Goal: Information Seeking & Learning: Learn about a topic

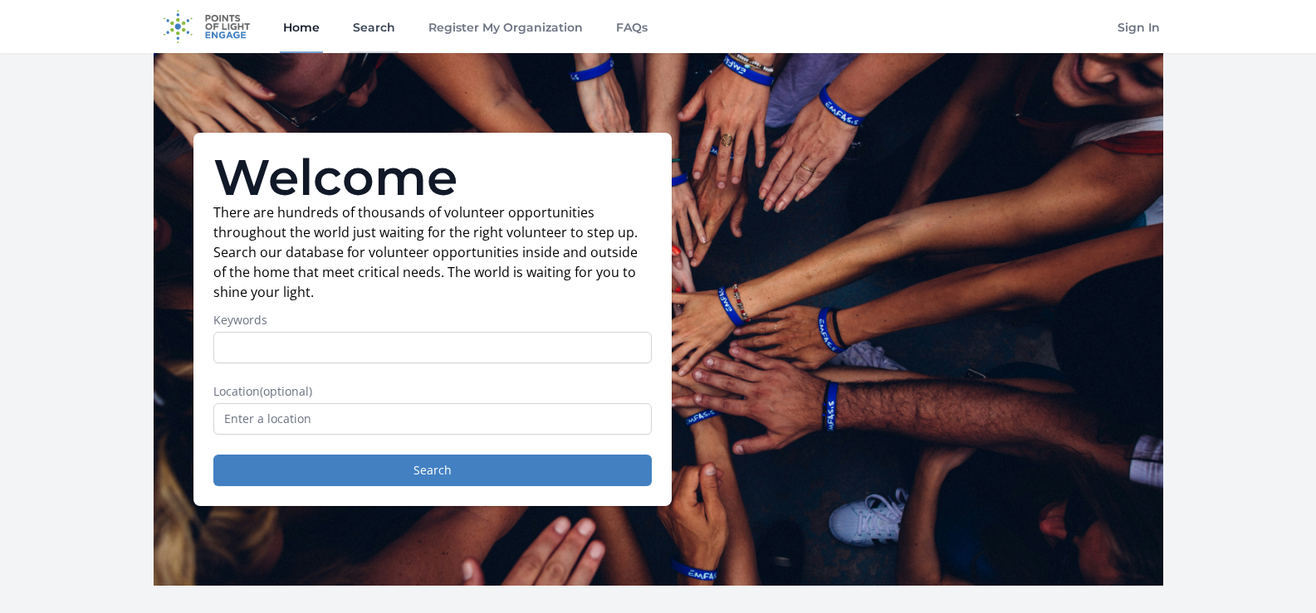
click at [379, 24] on link "Search" at bounding box center [373, 26] width 49 height 53
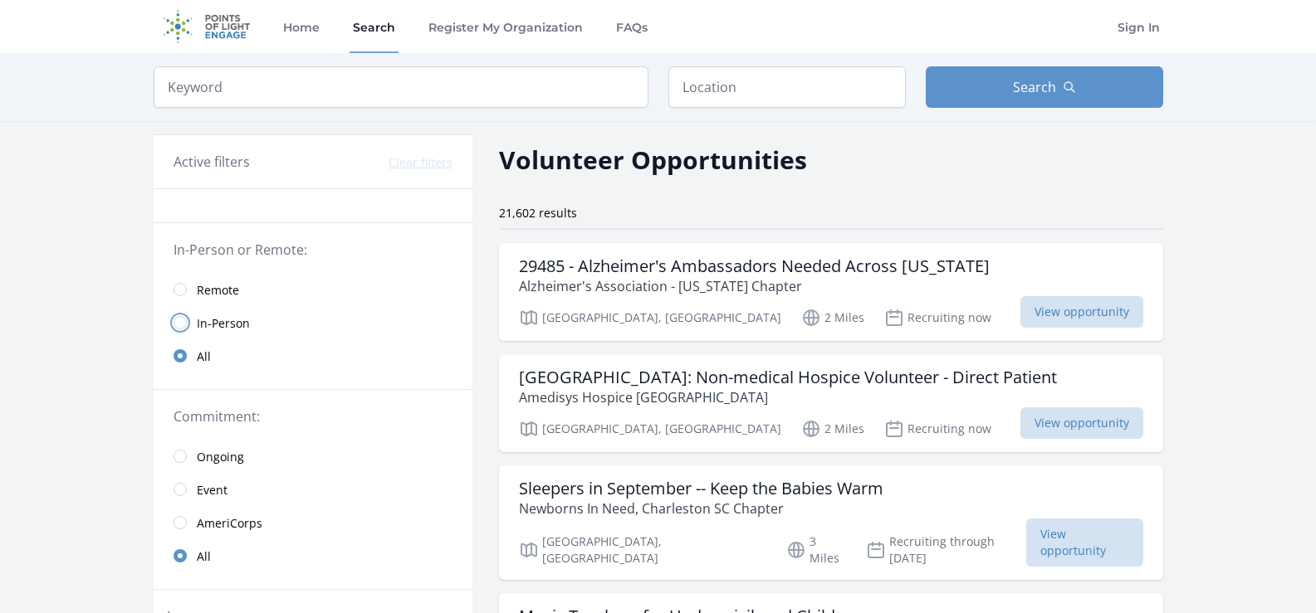
click at [183, 323] on input "radio" at bounding box center [180, 322] width 13 height 13
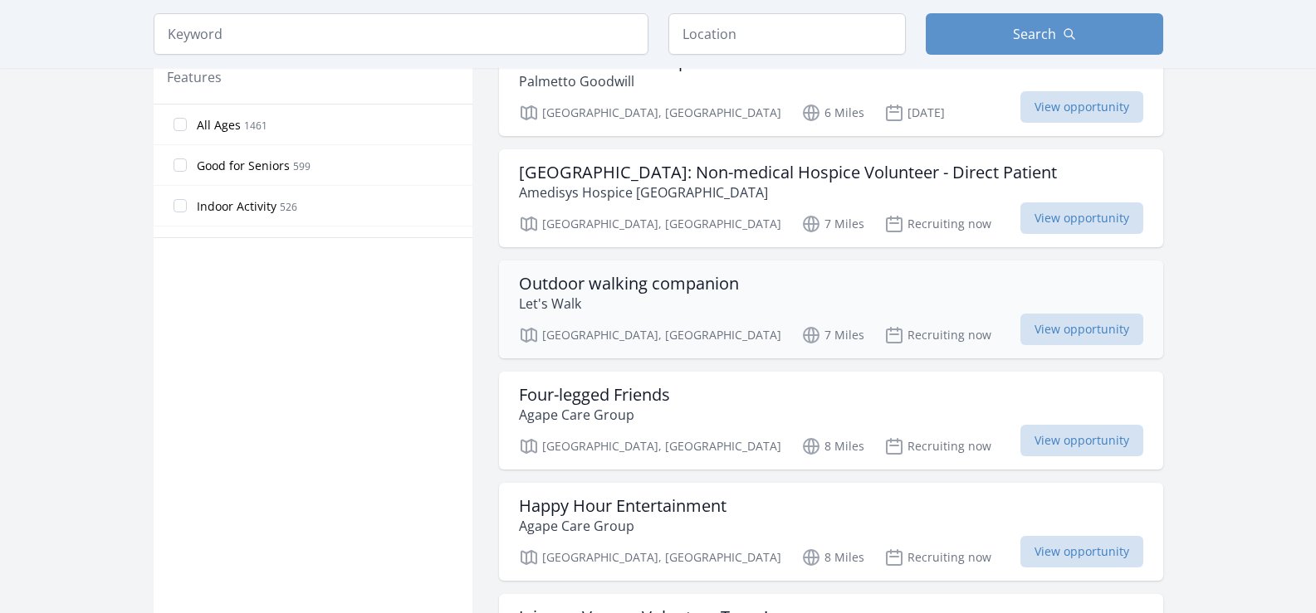
scroll to position [996, 0]
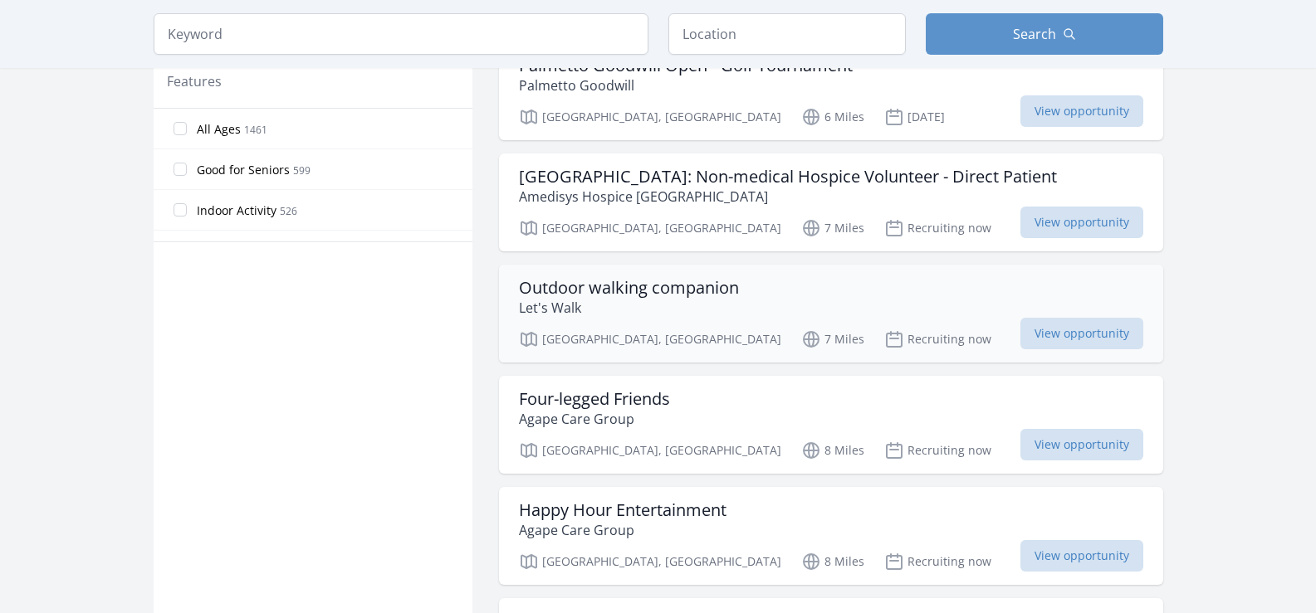
click at [683, 298] on p "Let's Walk" at bounding box center [629, 308] width 220 height 20
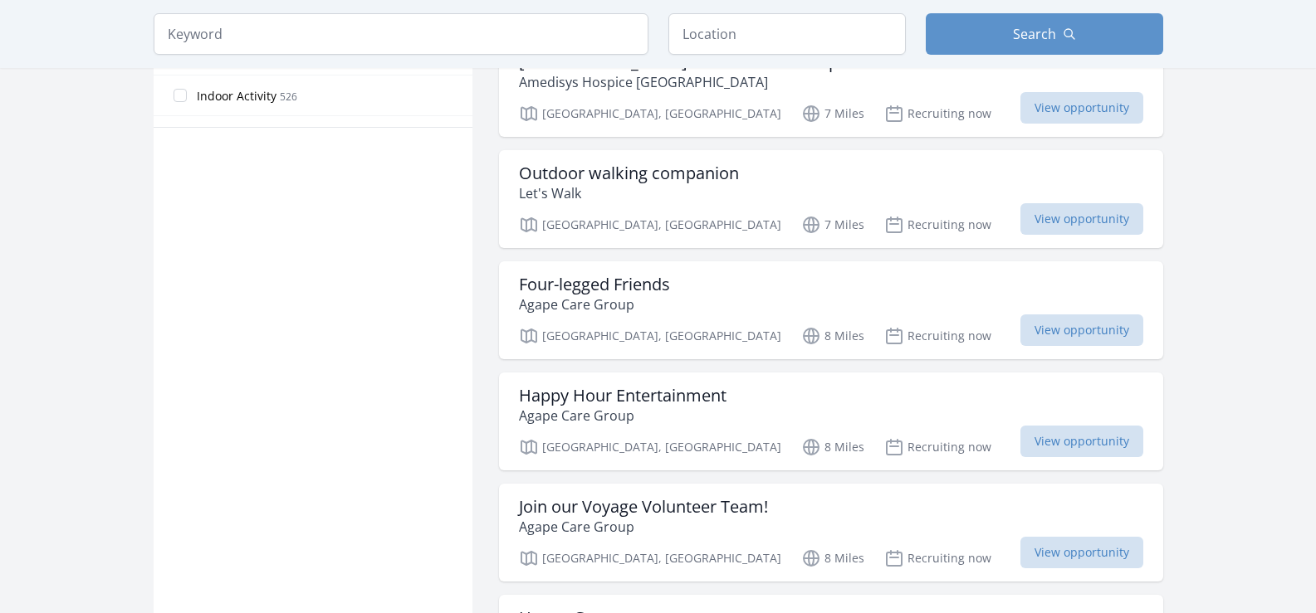
scroll to position [1162, 0]
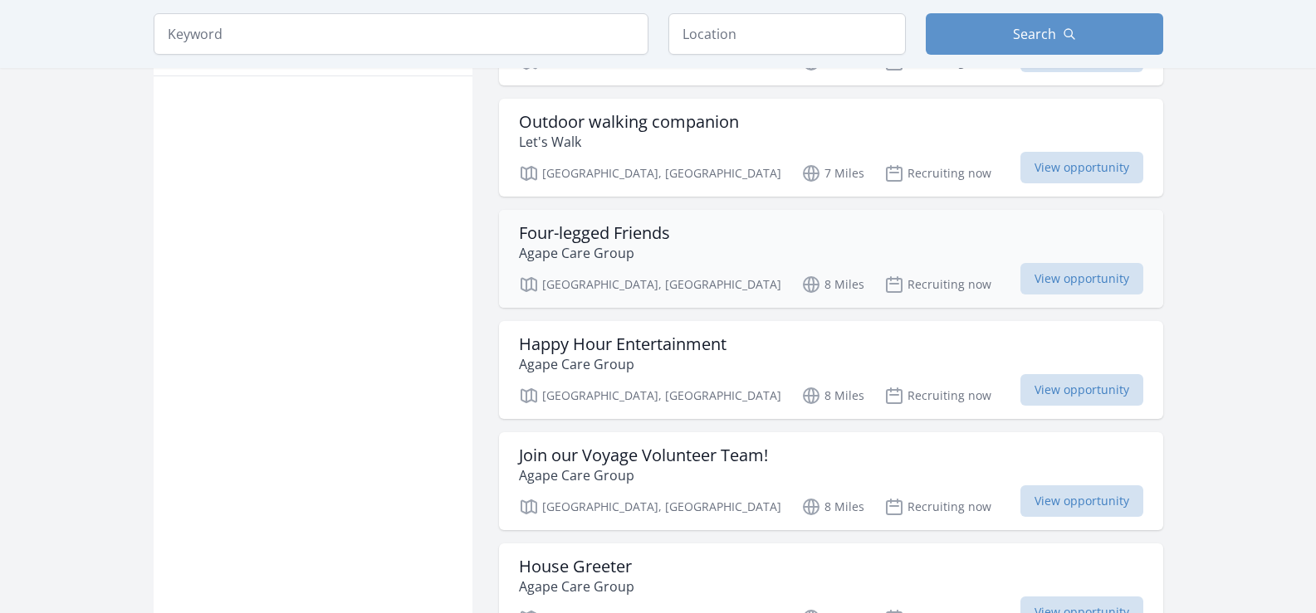
click at [594, 223] on h3 "Four-legged Friends" at bounding box center [594, 233] width 151 height 20
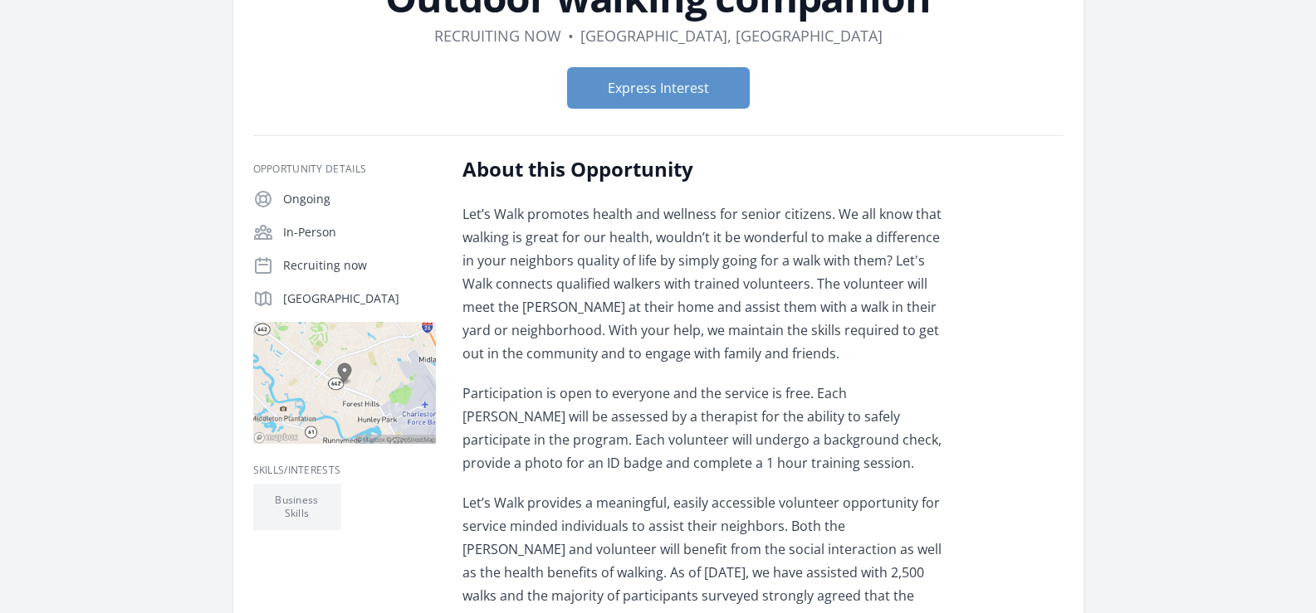
scroll to position [166, 0]
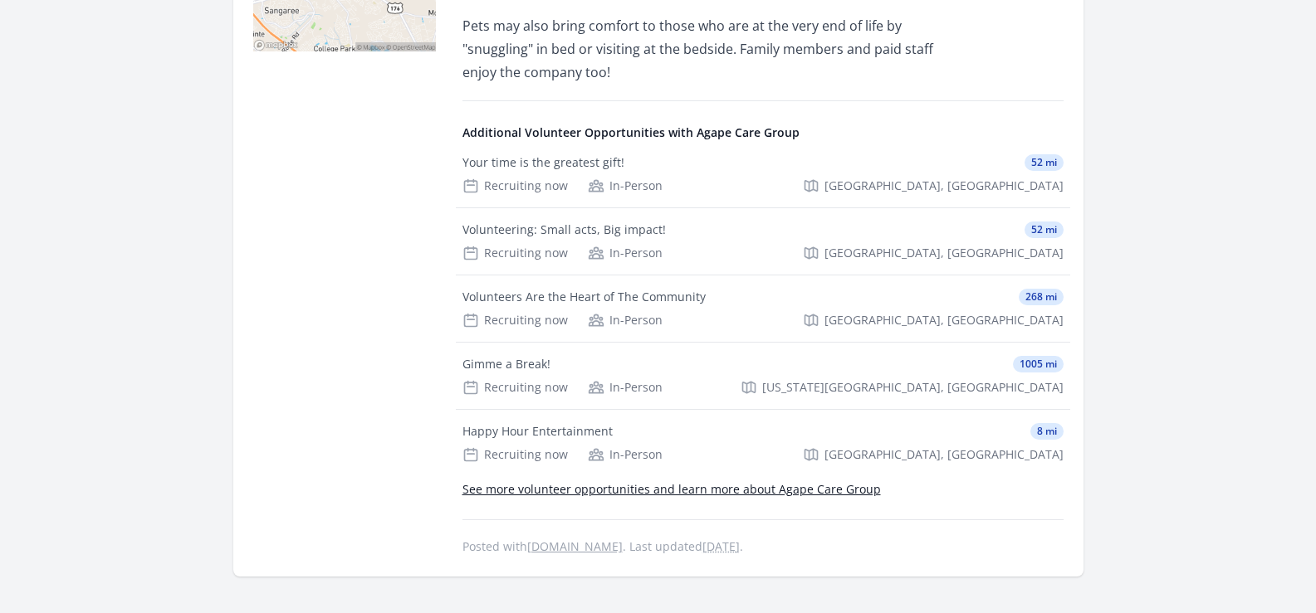
scroll to position [581, 0]
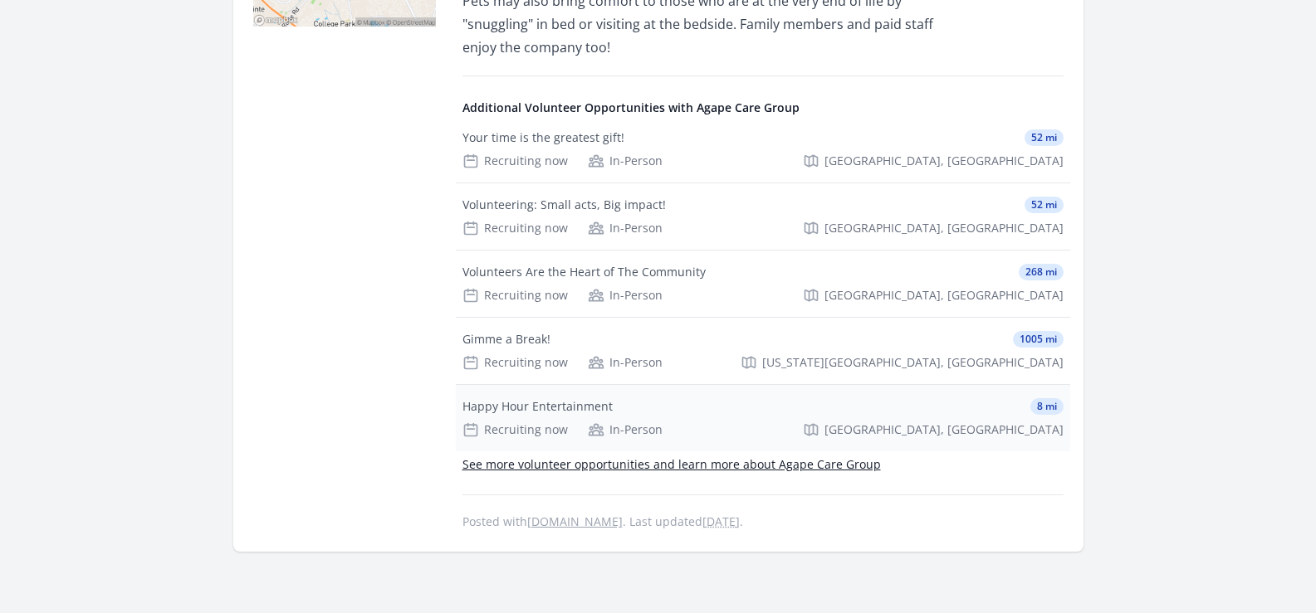
click at [584, 398] on div "Happy Hour Entertainment" at bounding box center [537, 406] width 150 height 17
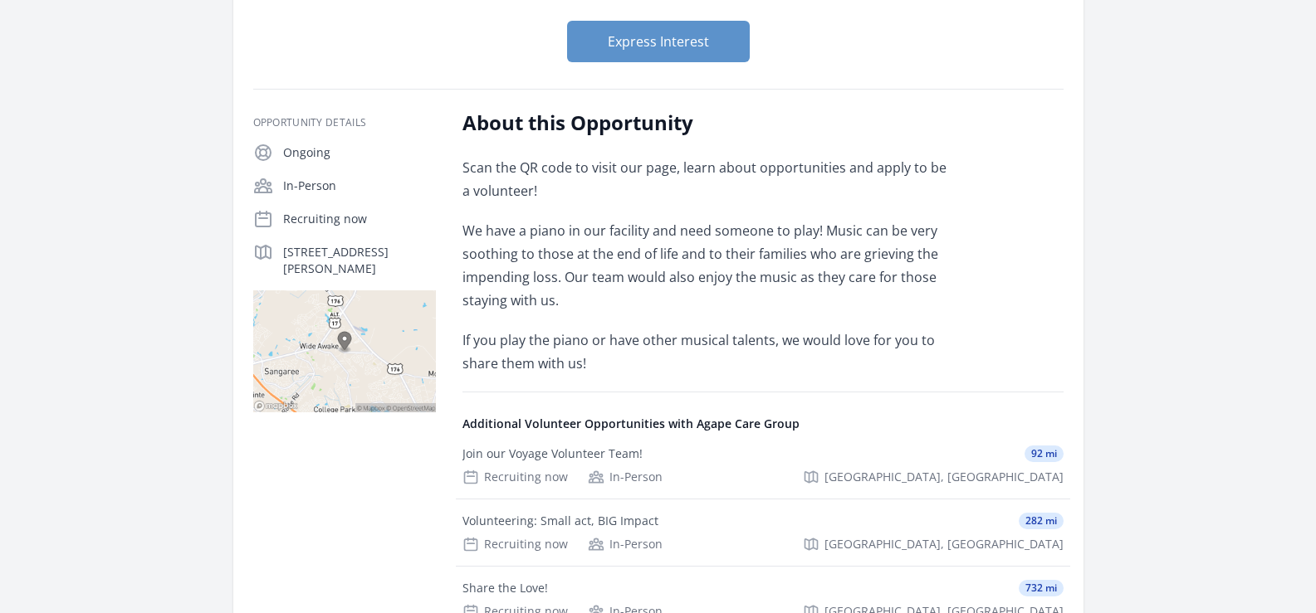
scroll to position [249, 0]
